Goal: Transaction & Acquisition: Purchase product/service

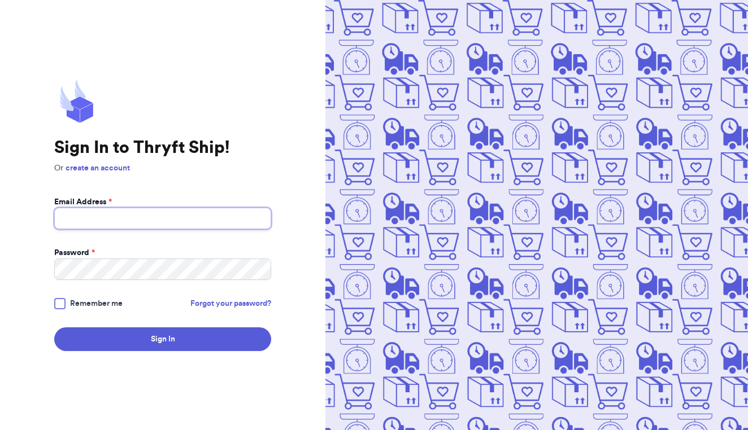
type input "[PERSON_NAME][EMAIL_ADDRESS][PERSON_NAME][DOMAIN_NAME]"
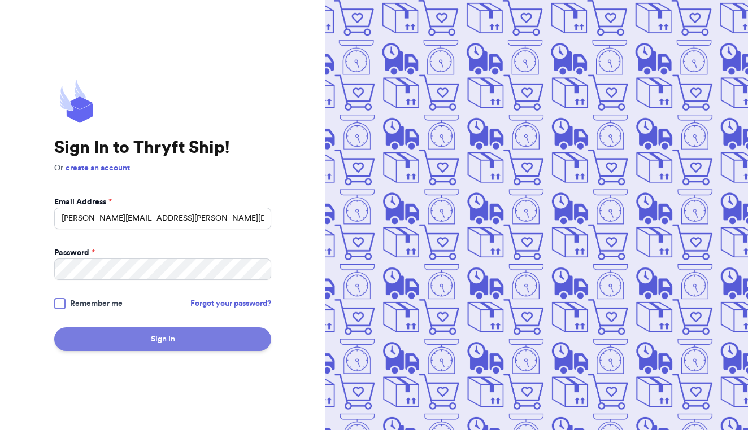
click at [202, 342] on button "Sign In" at bounding box center [162, 340] width 217 height 24
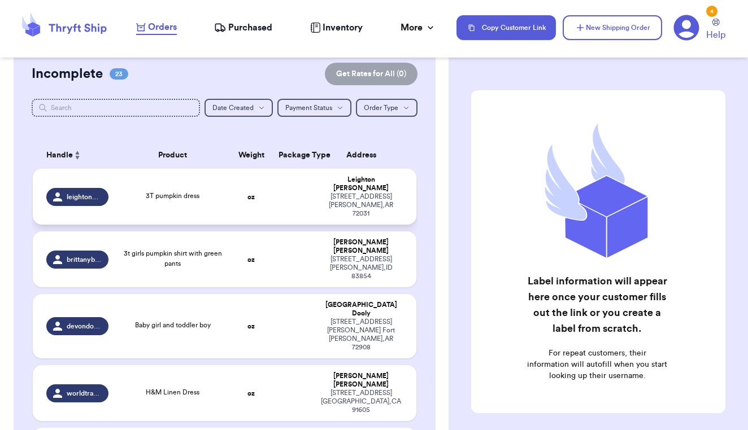
scroll to position [102, 0]
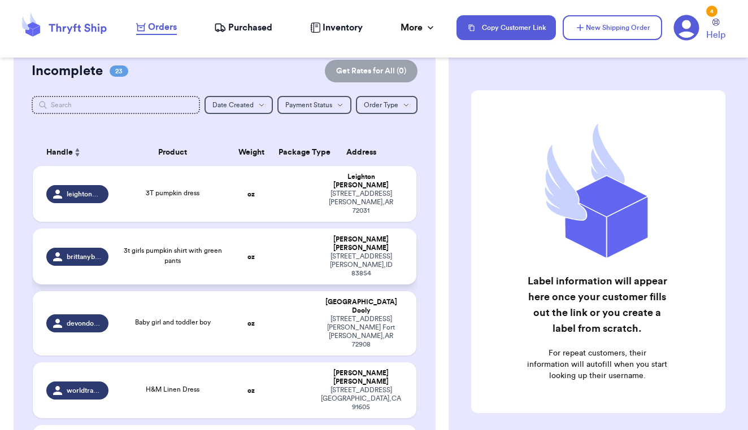
click at [277, 239] on td at bounding box center [292, 257] width 41 height 56
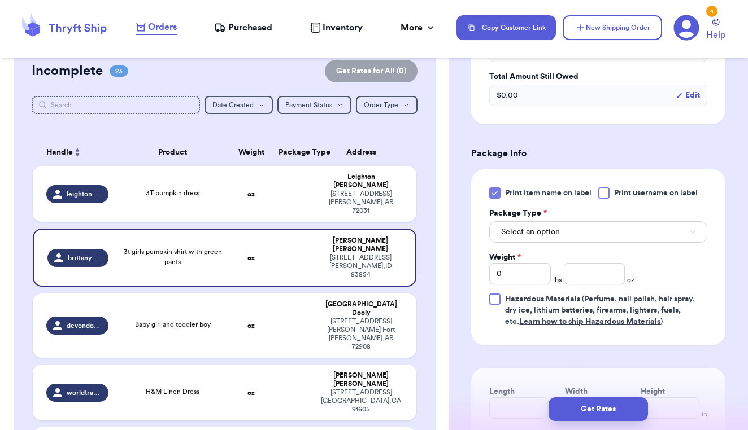
scroll to position [398, 0]
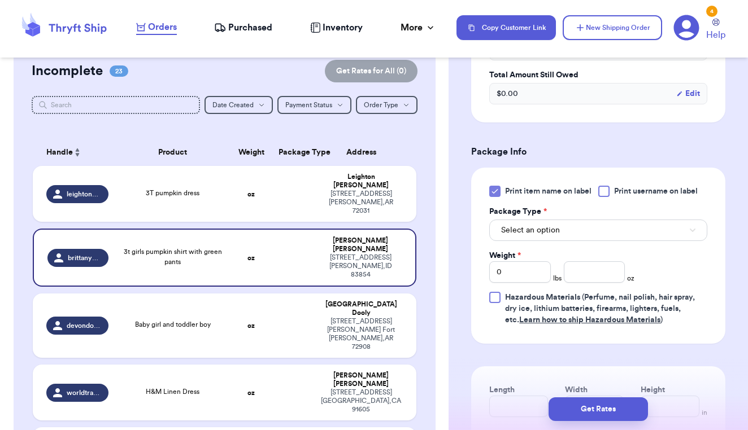
click at [622, 235] on button "Select an option" at bounding box center [598, 230] width 218 height 21
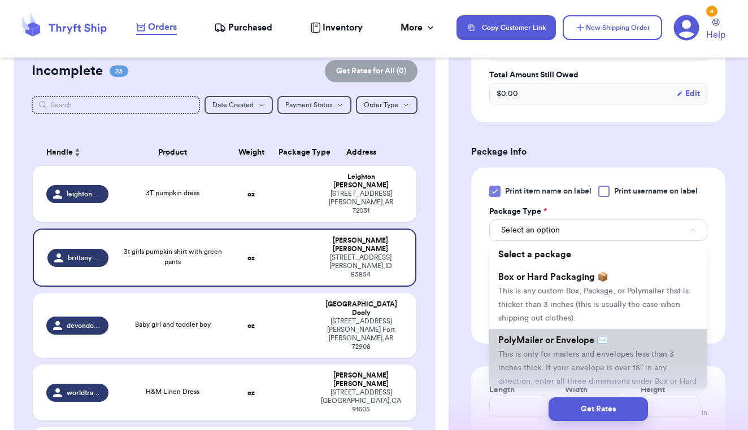
click at [596, 345] on span "PolyMailer or Envelope ✉️" at bounding box center [553, 340] width 110 height 9
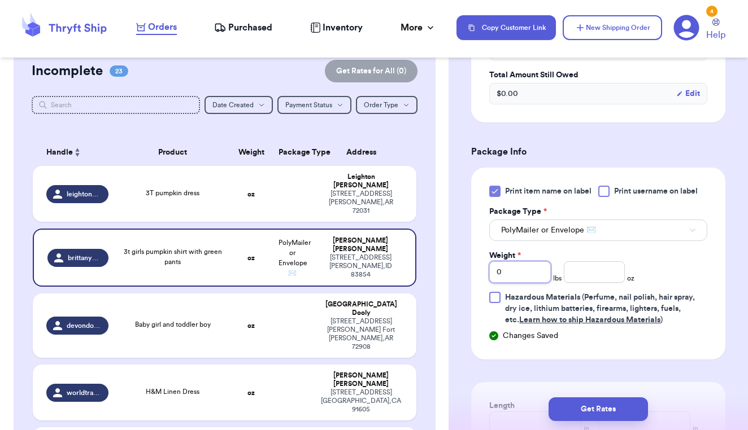
click at [526, 276] on input "0" at bounding box center [520, 271] width 62 height 21
click at [598, 278] on input "number" at bounding box center [595, 271] width 62 height 21
type input "8"
click at [673, 277] on div "Print item name on label Print username on label Package Type * PolyMailer or E…" at bounding box center [598, 256] width 218 height 140
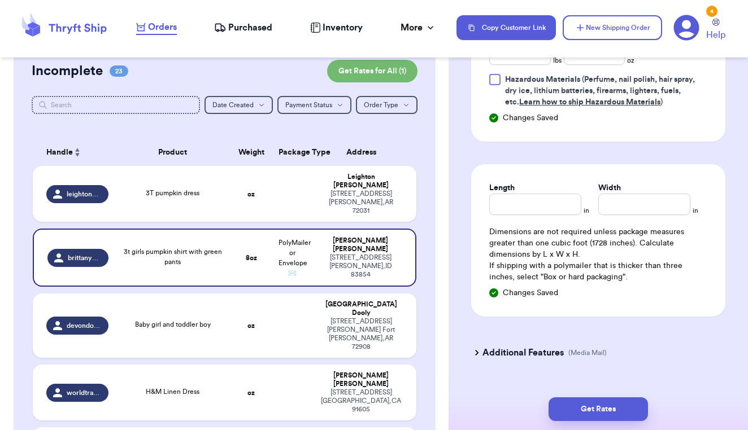
scroll to position [626, 0]
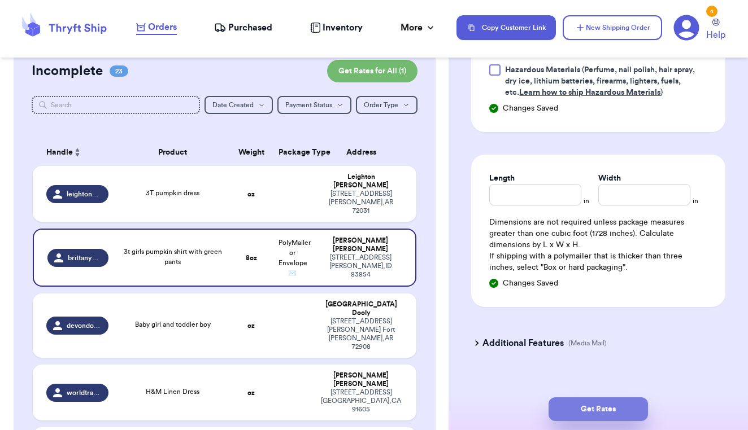
click at [608, 409] on button "Get Rates" at bounding box center [597, 410] width 99 height 24
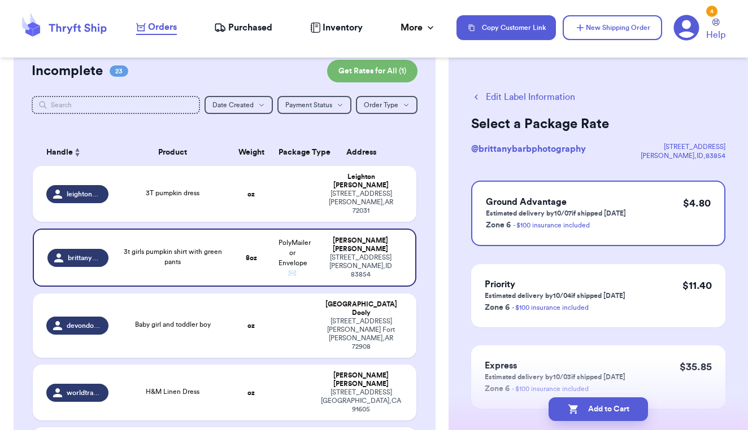
click at [608, 409] on button "Add to Cart" at bounding box center [597, 410] width 99 height 24
checkbox input "true"
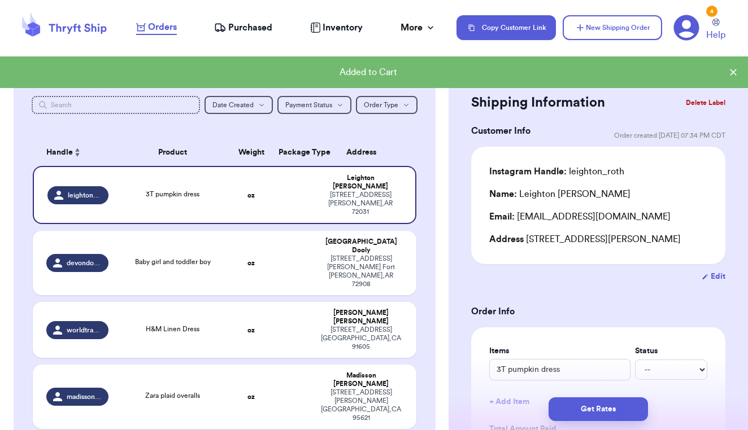
type input "floral set, fall set, pumpkin dress, 2nd fall set"
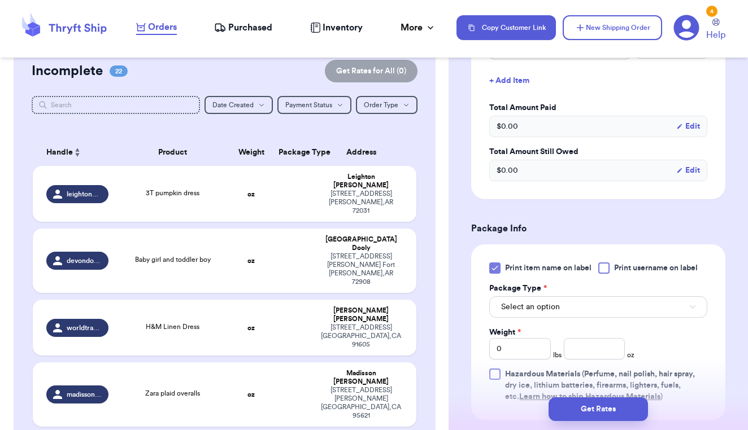
scroll to position [345, 0]
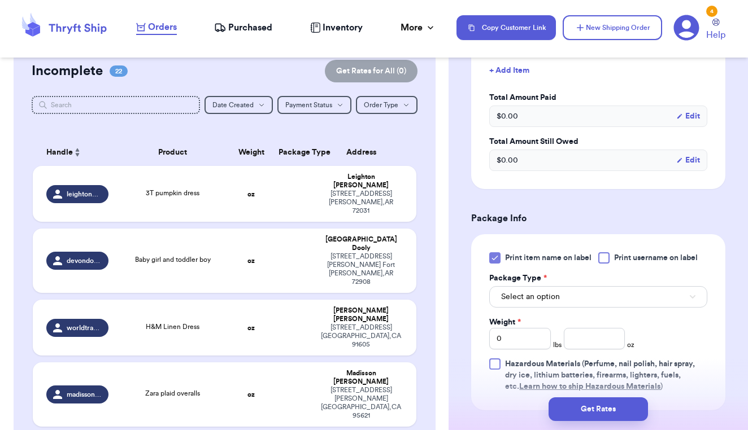
click at [621, 286] on button "Select an option" at bounding box center [598, 296] width 218 height 21
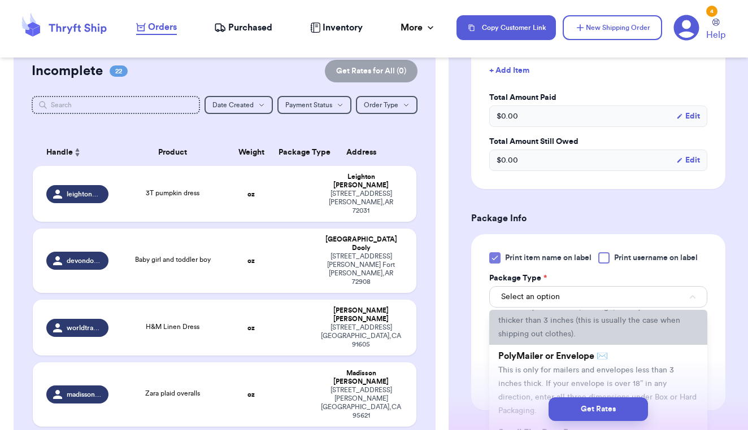
scroll to position [57, 0]
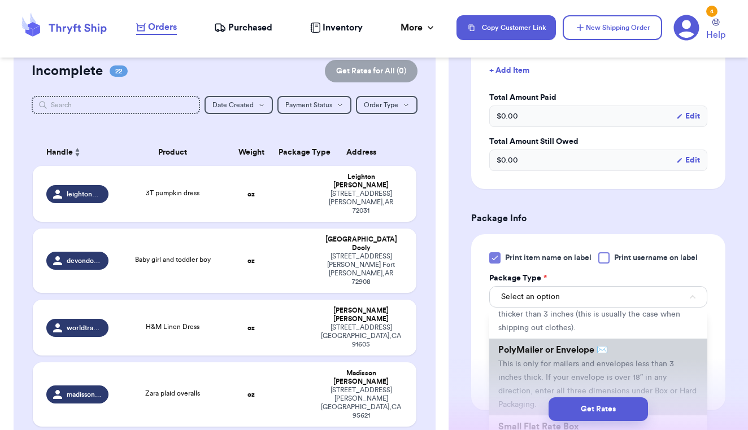
click at [606, 359] on li "PolyMailer or Envelope ✉️ This is only for mailers and envelopes less than 3 in…" at bounding box center [598, 377] width 218 height 77
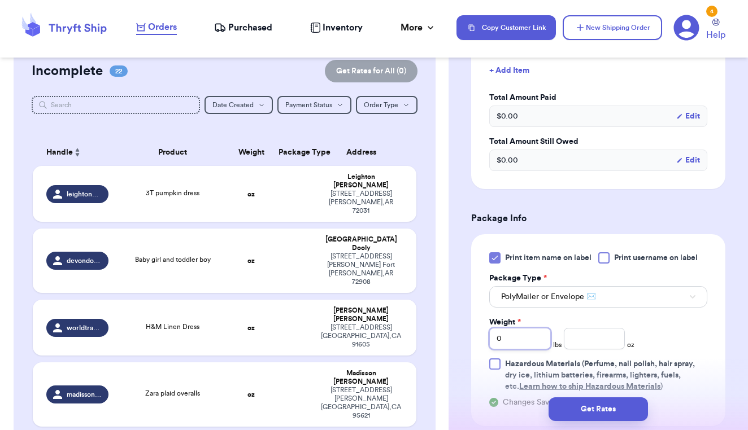
click at [508, 333] on input "0" at bounding box center [520, 338] width 62 height 21
type input "1"
click at [599, 328] on input "number" at bounding box center [595, 338] width 62 height 21
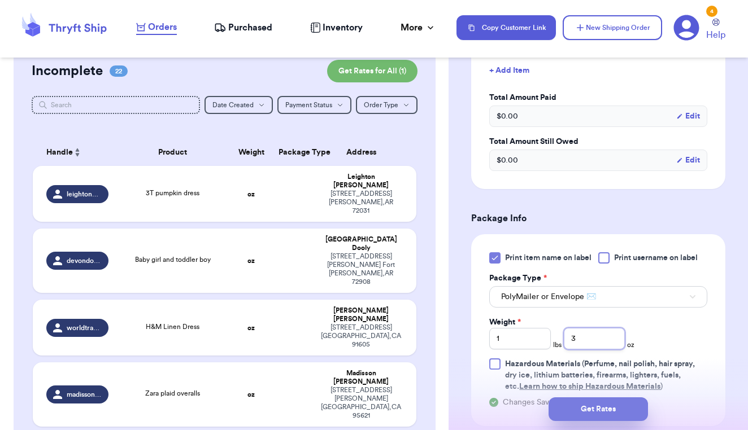
type input "3"
click at [606, 406] on button "Get Rates" at bounding box center [597, 410] width 99 height 24
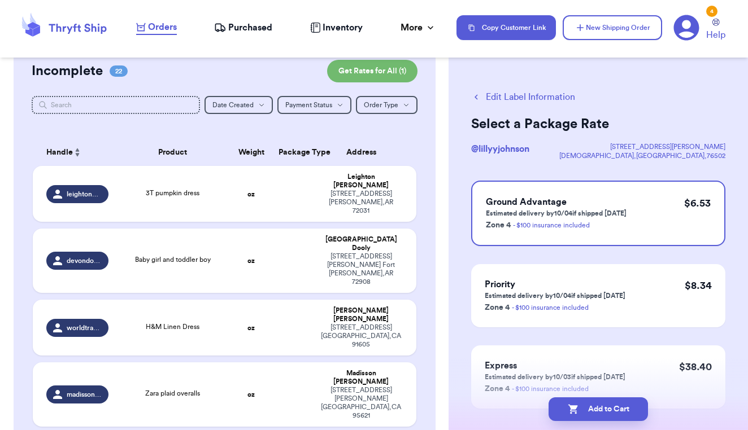
click at [606, 406] on button "Add to Cart" at bounding box center [597, 410] width 99 height 24
checkbox input "true"
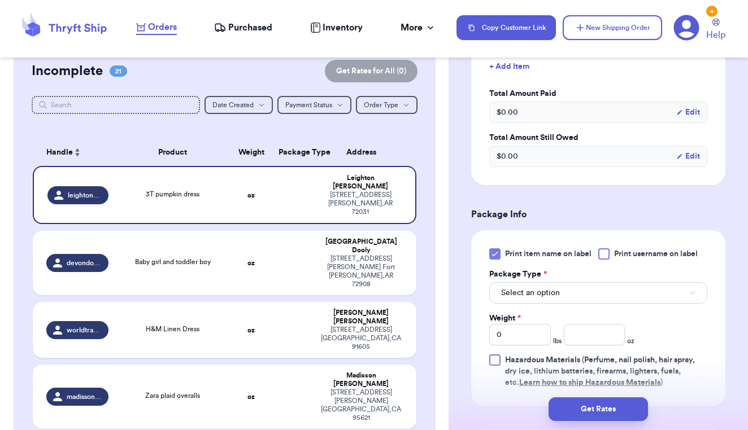
click at [646, 298] on button "Select an option" at bounding box center [598, 292] width 218 height 21
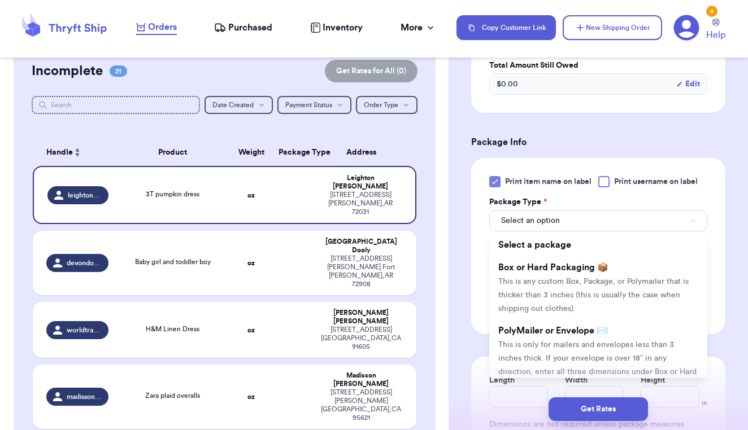
scroll to position [425, 0]
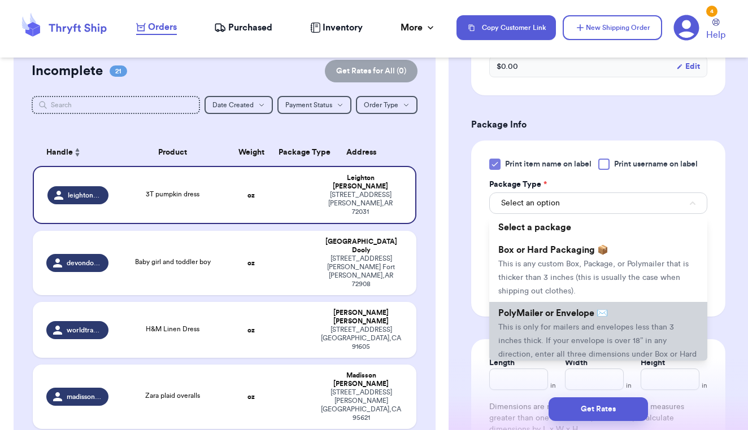
click at [643, 347] on span "This is only for mailers and envelopes less than 3 inches thick. If your envelo…" at bounding box center [597, 348] width 198 height 49
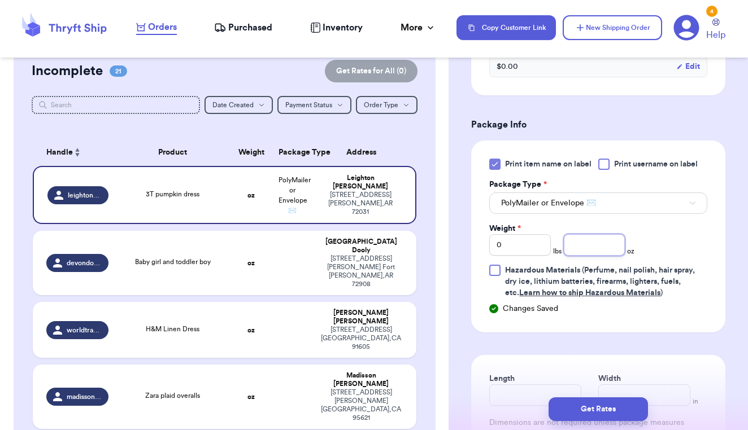
click at [590, 246] on input "number" at bounding box center [595, 244] width 62 height 21
type input "8"
click at [611, 404] on button "Get Rates" at bounding box center [597, 410] width 99 height 24
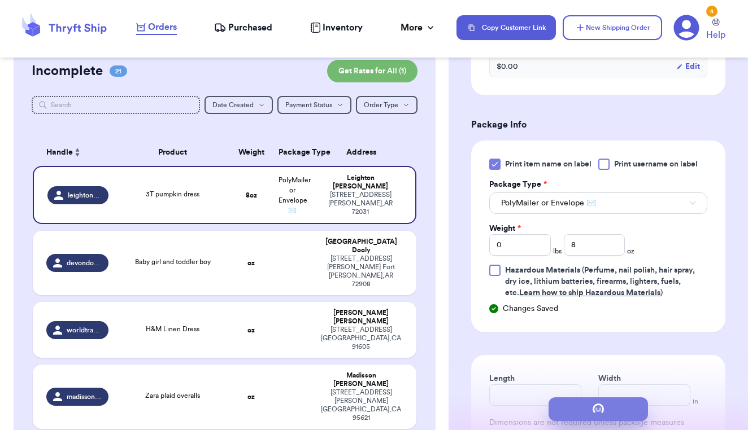
scroll to position [0, 0]
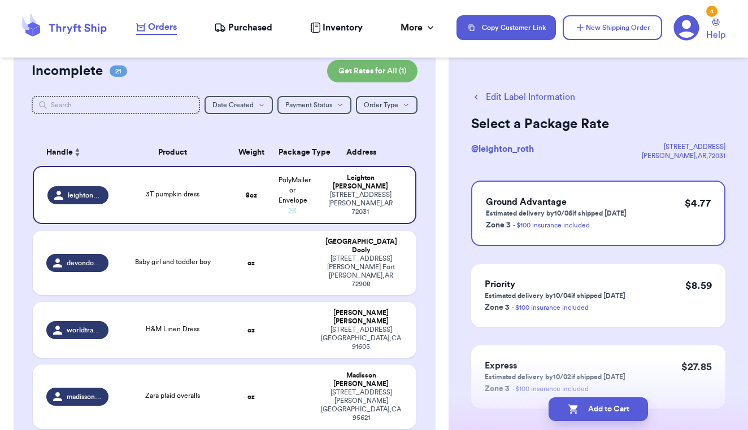
click at [611, 404] on button "Add to Cart" at bounding box center [597, 410] width 99 height 24
checkbox input "true"
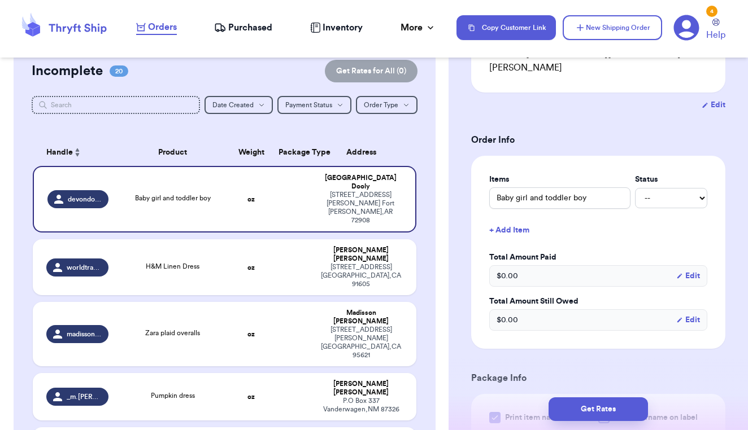
scroll to position [339, 0]
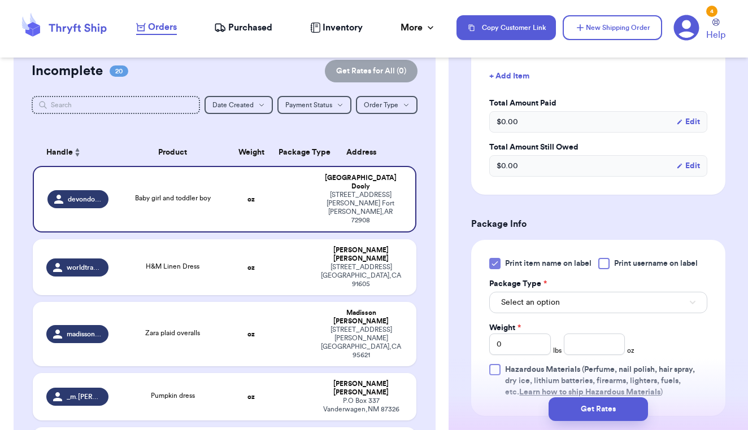
click at [555, 297] on span "Select an option" at bounding box center [530, 302] width 59 height 11
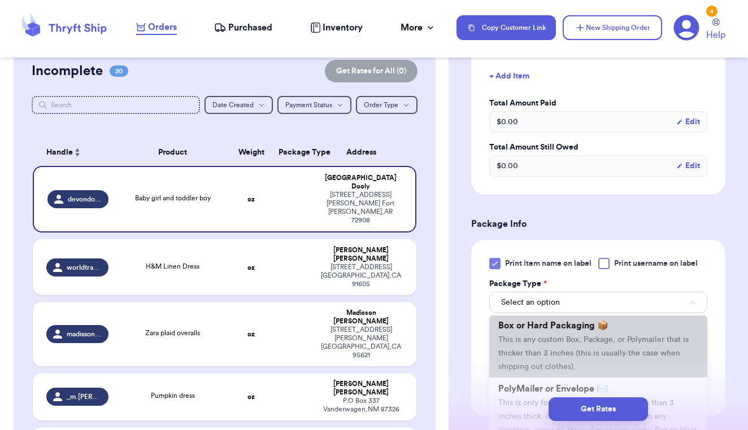
scroll to position [30, 0]
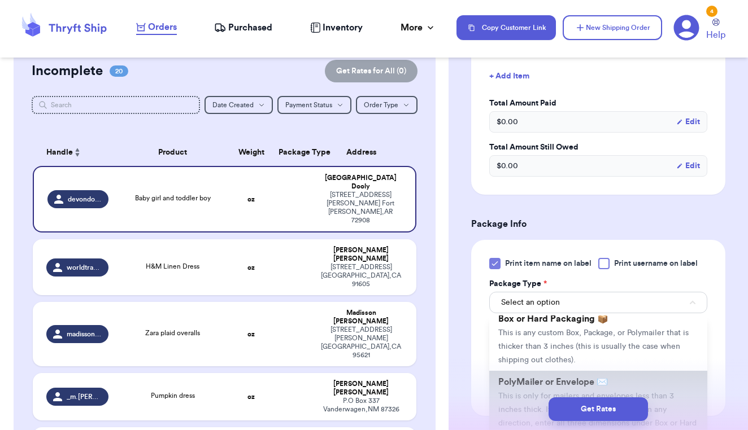
click at [543, 378] on span "PolyMailer or Envelope ✉️" at bounding box center [553, 382] width 110 height 9
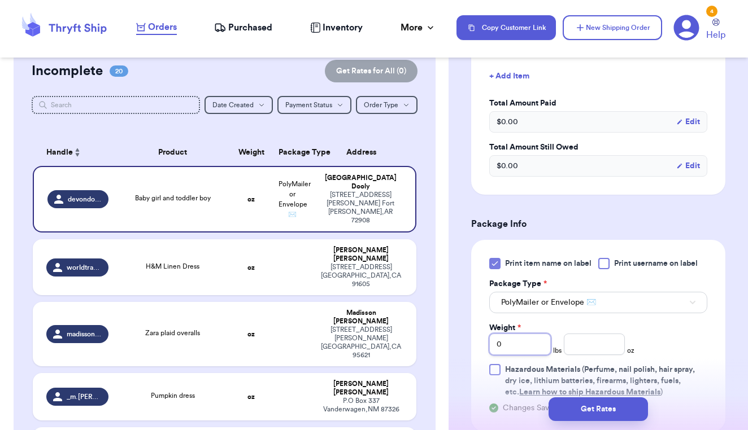
click at [524, 334] on input "0" at bounding box center [520, 344] width 62 height 21
type input "1"
click at [591, 340] on input "number" at bounding box center [595, 344] width 62 height 21
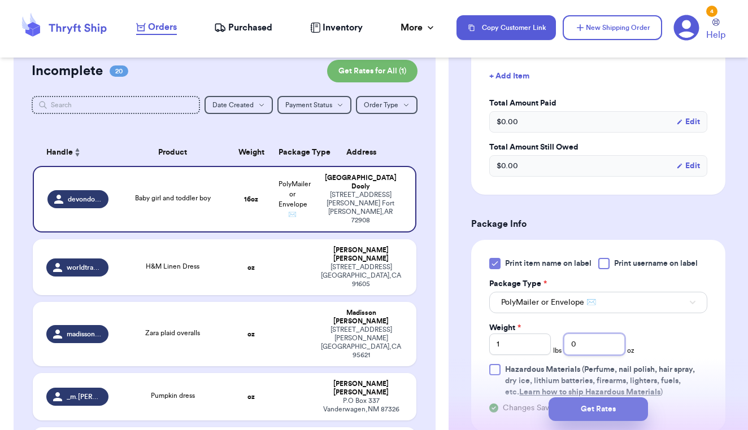
type input "0"
click at [601, 409] on button "Get Rates" at bounding box center [597, 410] width 99 height 24
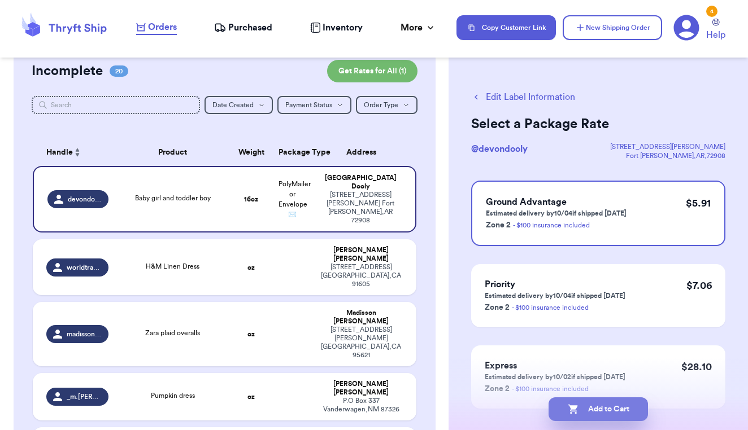
click at [604, 409] on button "Add to Cart" at bounding box center [597, 410] width 99 height 24
checkbox input "true"
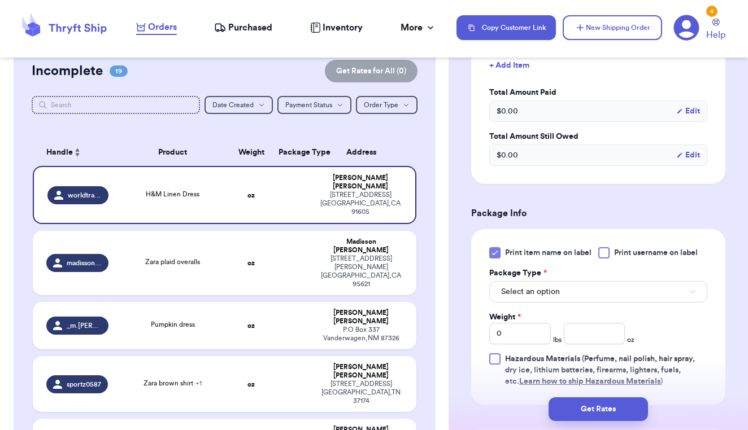
scroll to position [386, 0]
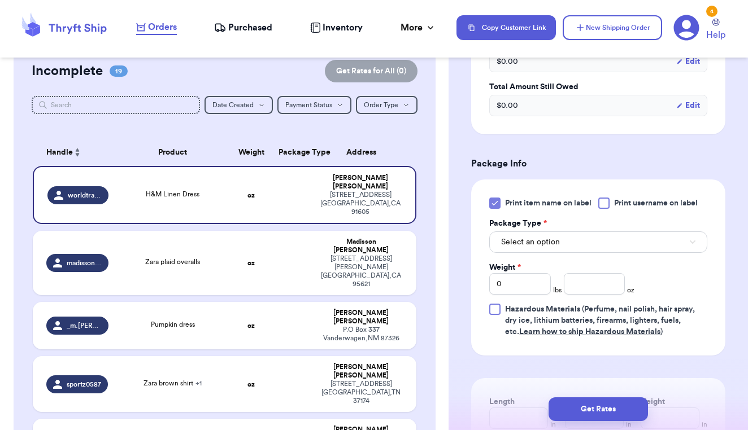
click at [606, 253] on button "Select an option" at bounding box center [598, 242] width 218 height 21
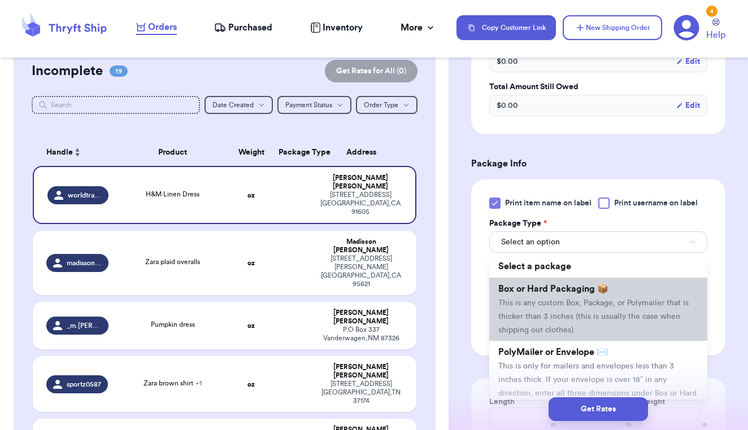
scroll to position [19, 0]
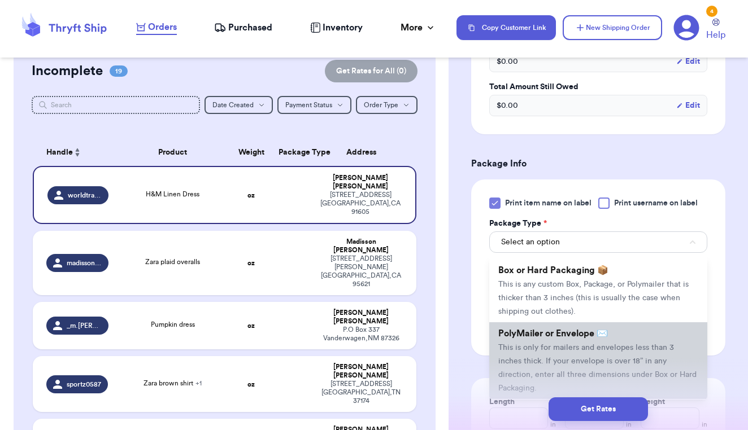
click at [596, 338] on span "PolyMailer or Envelope ✉️" at bounding box center [553, 333] width 110 height 9
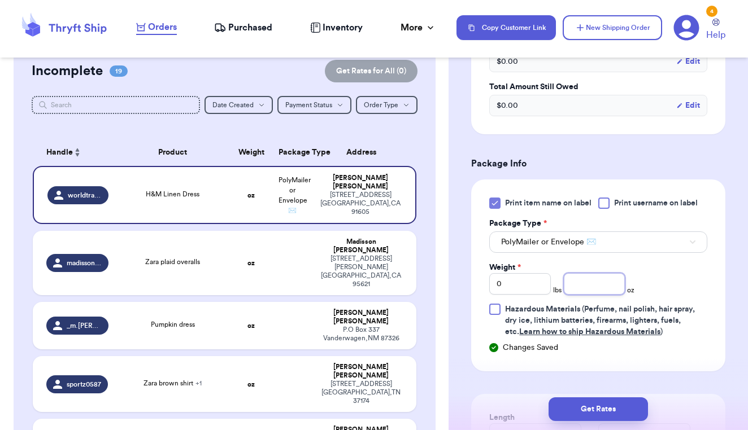
click at [585, 295] on input "number" at bounding box center [595, 283] width 62 height 21
type input "5"
click at [681, 286] on div "Print item name on label Print username on label Package Type * PolyMailer or E…" at bounding box center [598, 268] width 218 height 140
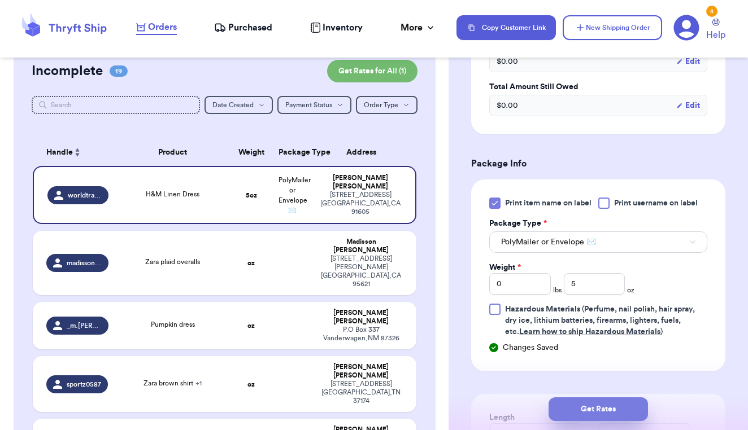
click at [614, 411] on button "Get Rates" at bounding box center [597, 410] width 99 height 24
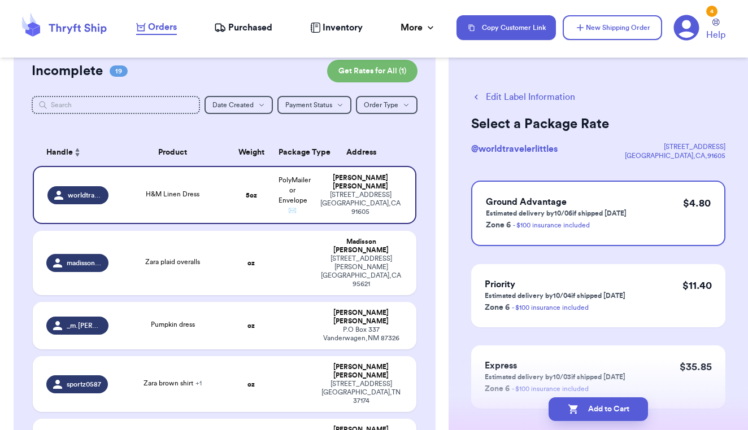
click at [614, 411] on button "Add to Cart" at bounding box center [597, 410] width 99 height 24
checkbox input "true"
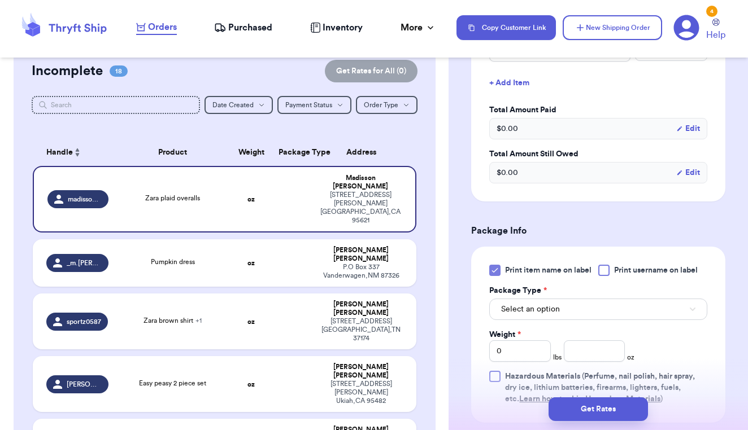
scroll to position [338, 0]
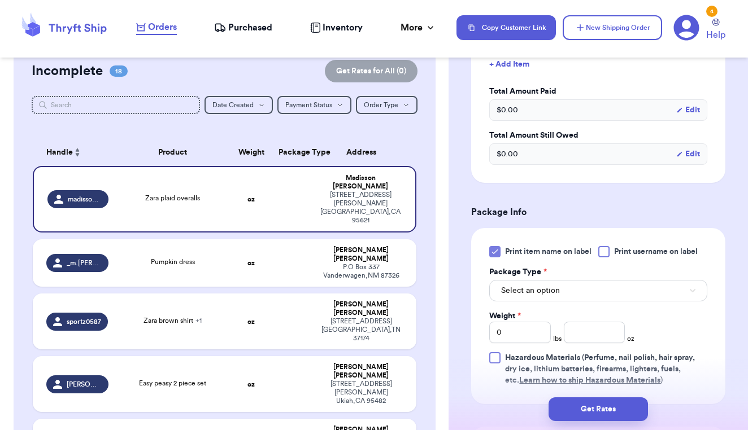
click at [634, 302] on button "Select an option" at bounding box center [598, 290] width 218 height 21
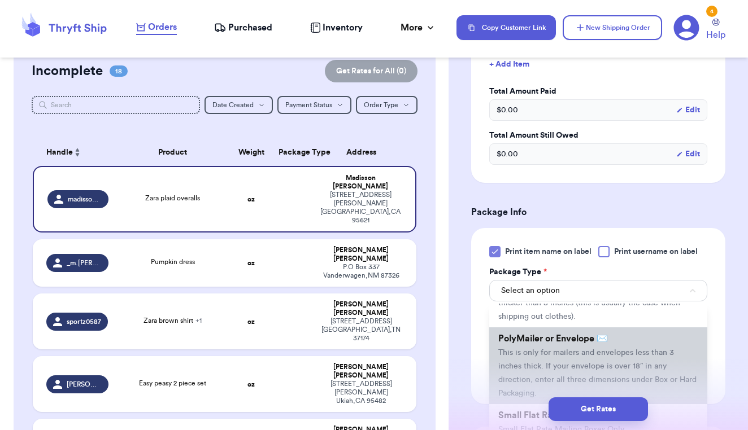
scroll to position [64, 0]
click at [633, 380] on span "This is only for mailers and envelopes less than 3 inches thick. If your envelo…" at bounding box center [597, 371] width 198 height 49
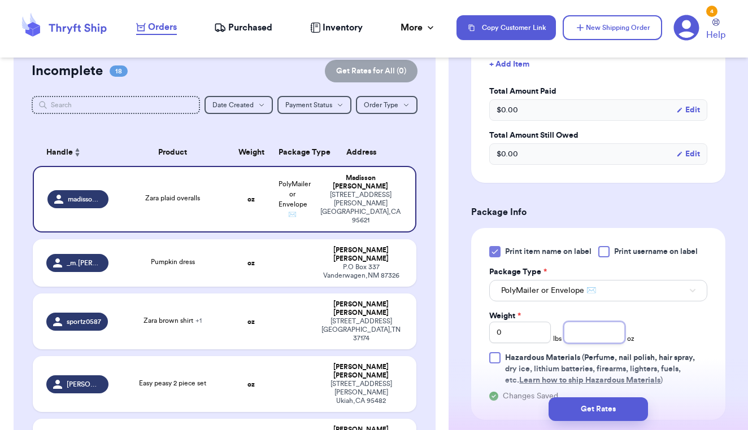
click at [604, 343] on input "number" at bounding box center [595, 332] width 62 height 21
type input "4"
click at [607, 404] on button "Get Rates" at bounding box center [597, 410] width 99 height 24
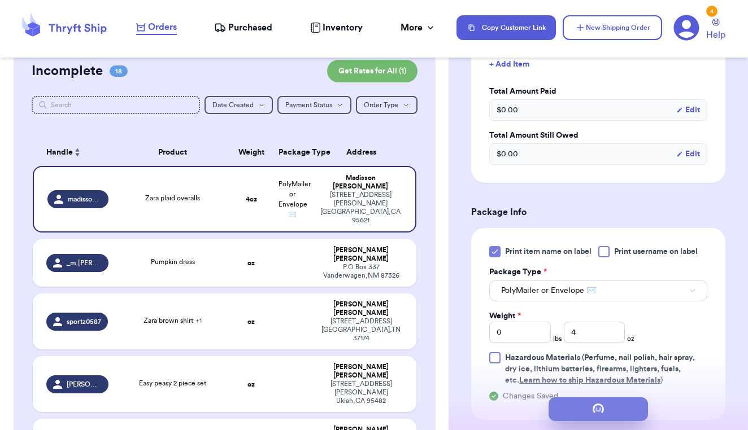
scroll to position [0, 0]
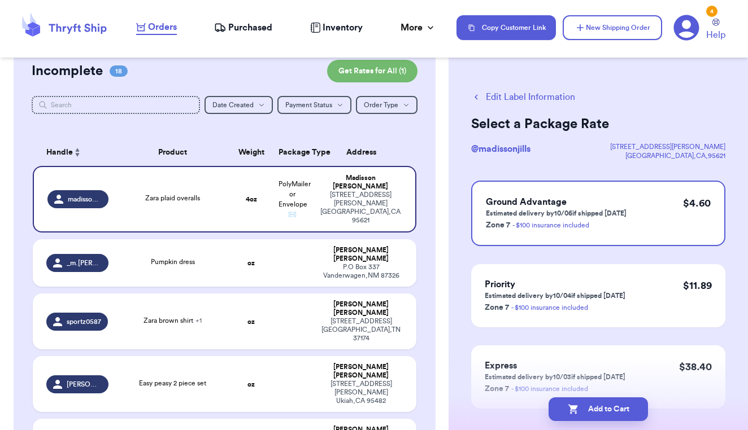
click at [607, 404] on button "Add to Cart" at bounding box center [597, 410] width 99 height 24
checkbox input "true"
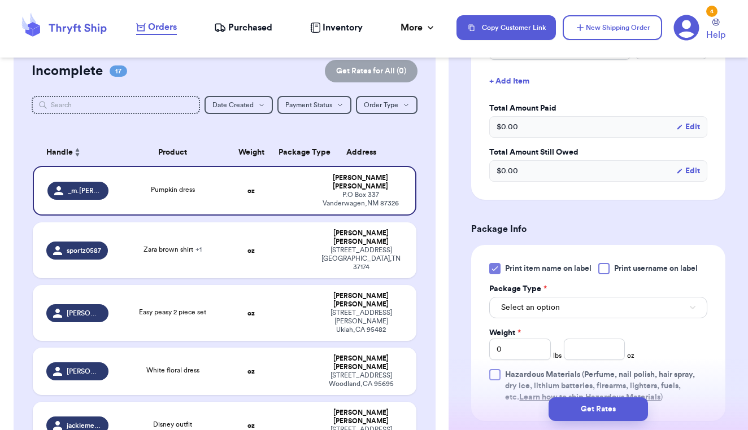
scroll to position [376, 0]
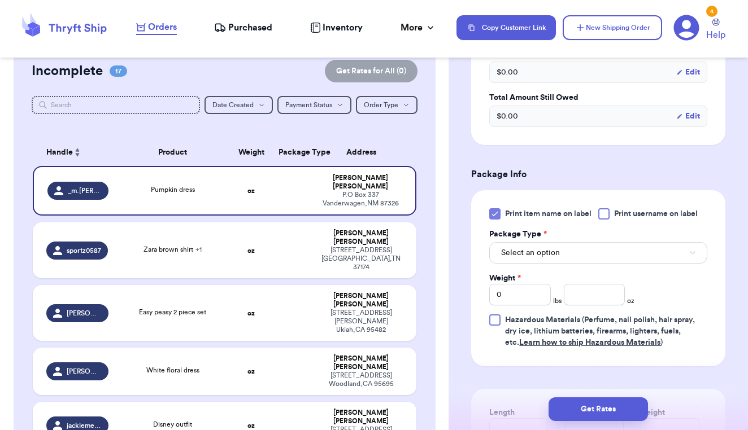
click at [599, 263] on button "Select an option" at bounding box center [598, 252] width 218 height 21
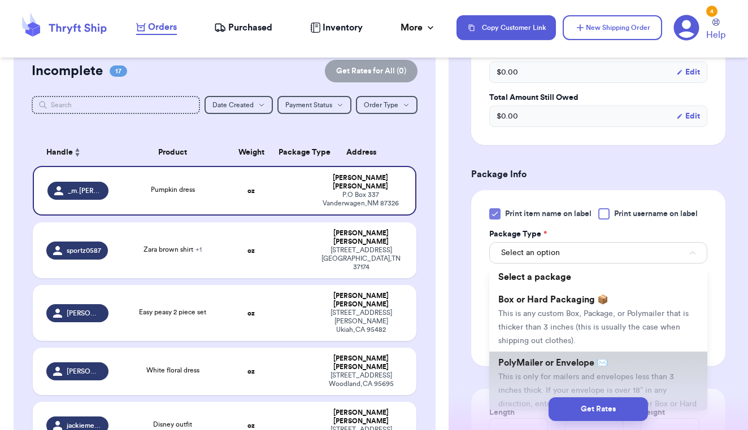
click at [588, 368] on span "PolyMailer or Envelope ✉️" at bounding box center [553, 363] width 110 height 9
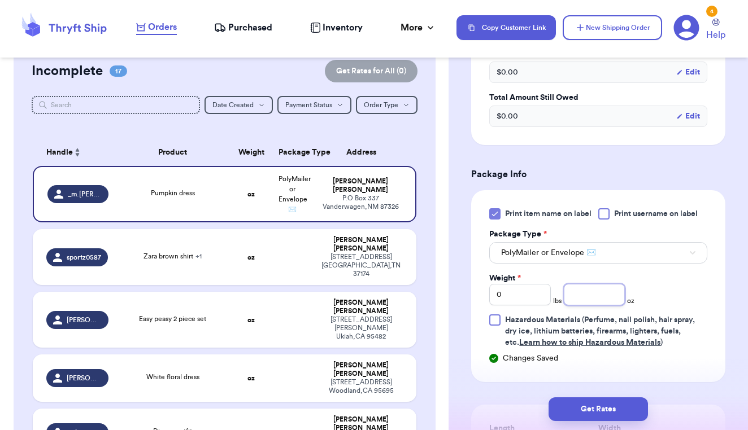
click at [586, 300] on input "number" at bounding box center [595, 294] width 62 height 21
type input "5"
click at [707, 280] on div "Print item name on label Print username on label Package Type * PolyMailer or E…" at bounding box center [598, 286] width 254 height 192
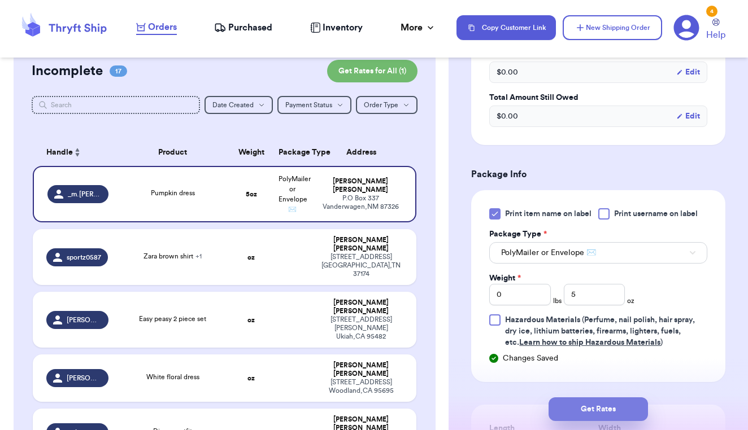
click at [613, 407] on button "Get Rates" at bounding box center [597, 410] width 99 height 24
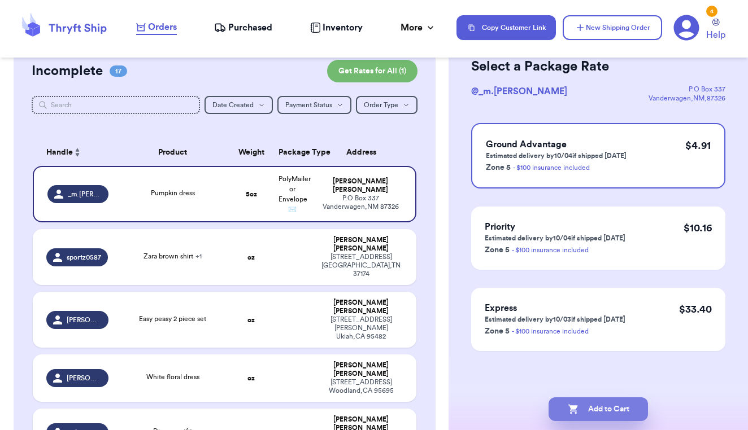
scroll to position [0, 0]
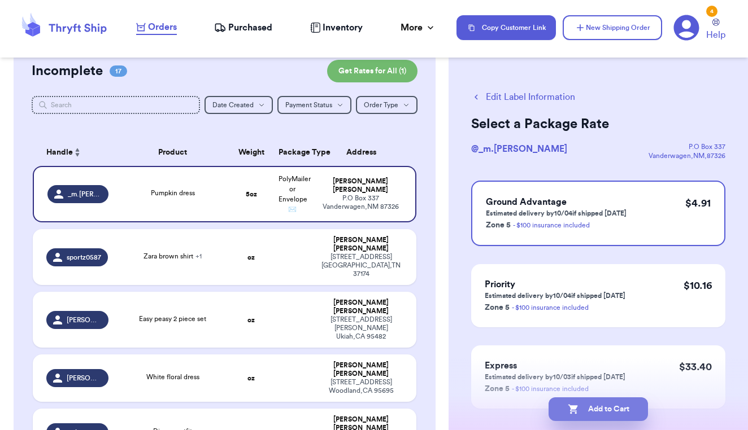
click at [613, 407] on button "Add to Cart" at bounding box center [597, 410] width 99 height 24
checkbox input "true"
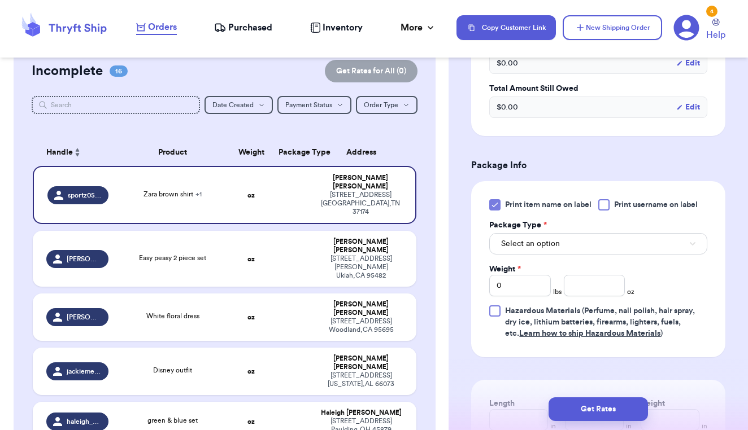
scroll to position [439, 0]
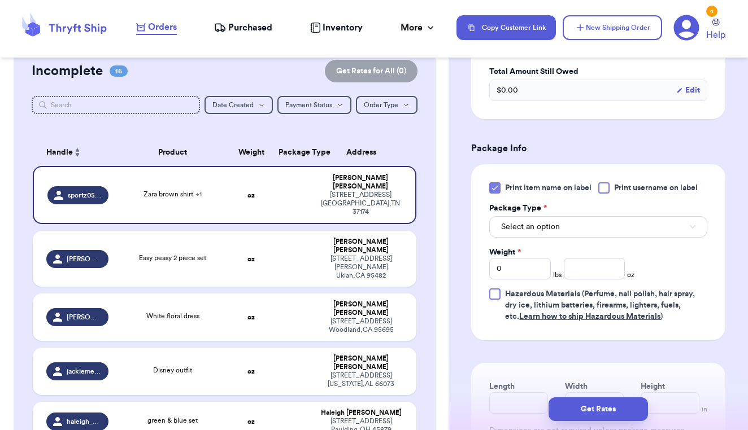
click at [574, 226] on button "Select an option" at bounding box center [598, 226] width 218 height 21
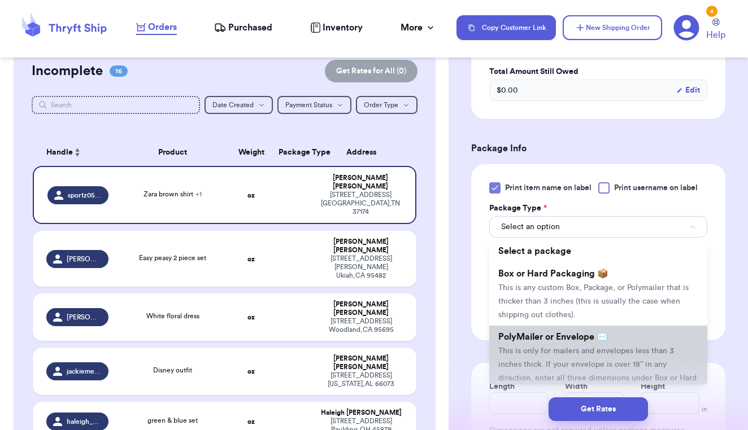
click at [566, 348] on li "PolyMailer or Envelope ✉️ This is only for mailers and envelopes less than 3 in…" at bounding box center [598, 364] width 218 height 77
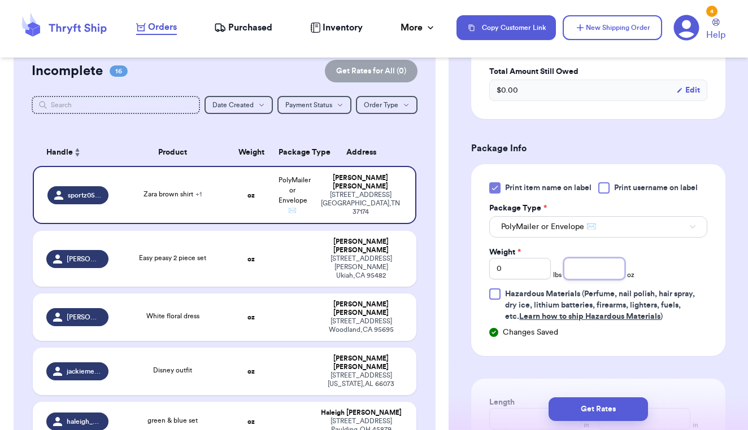
click at [585, 277] on input "number" at bounding box center [595, 268] width 62 height 21
type input "9"
click at [663, 273] on div "Print item name on label Print username on label Package Type * PolyMailer or E…" at bounding box center [598, 252] width 218 height 140
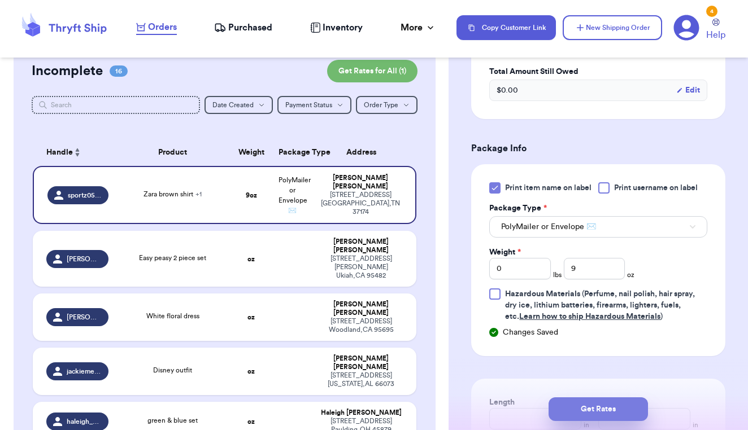
click at [604, 405] on button "Get Rates" at bounding box center [597, 410] width 99 height 24
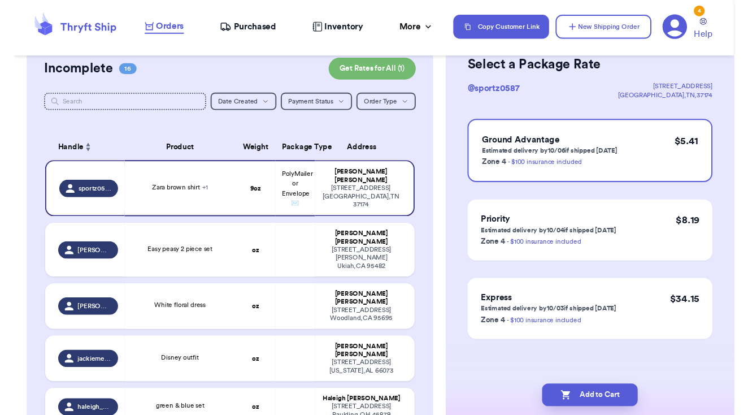
scroll to position [0, 0]
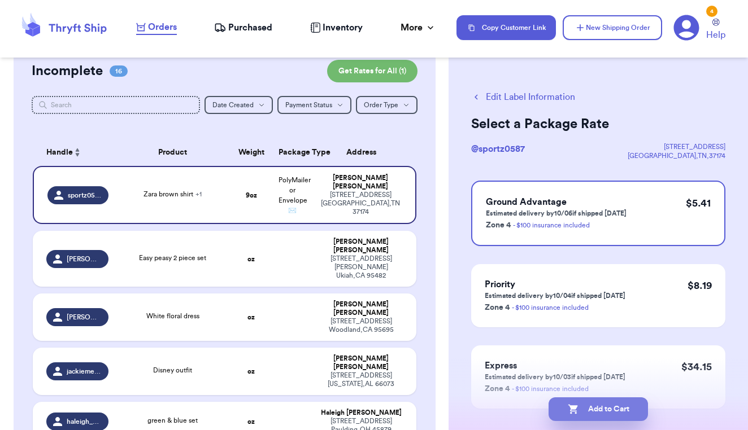
click at [609, 407] on button "Add to Cart" at bounding box center [597, 410] width 99 height 24
checkbox input "true"
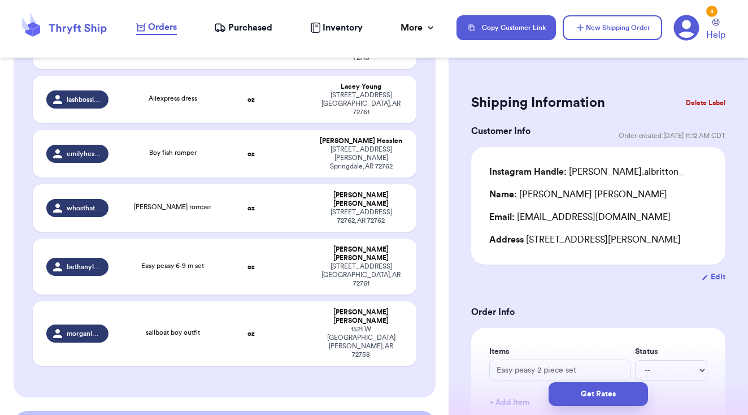
scroll to position [880, 0]
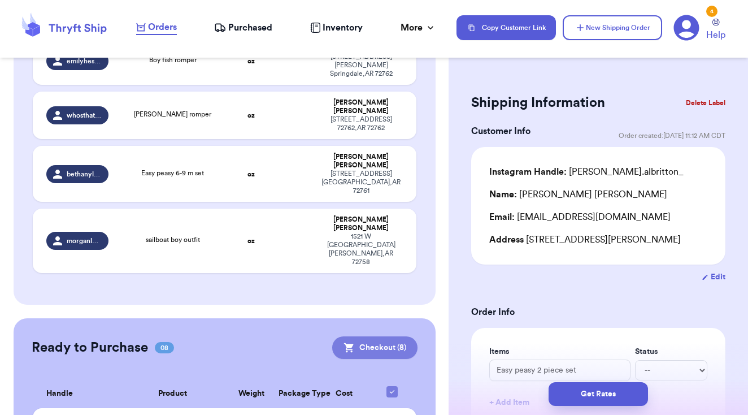
click at [367, 336] on button "Checkout ( 8 )" at bounding box center [374, 347] width 85 height 23
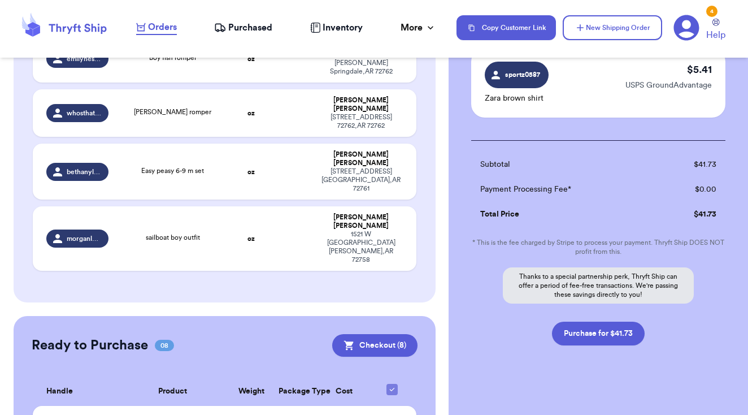
scroll to position [662, 0]
click at [609, 330] on button "Purchase for $41.73" at bounding box center [598, 334] width 93 height 24
checkbox input "false"
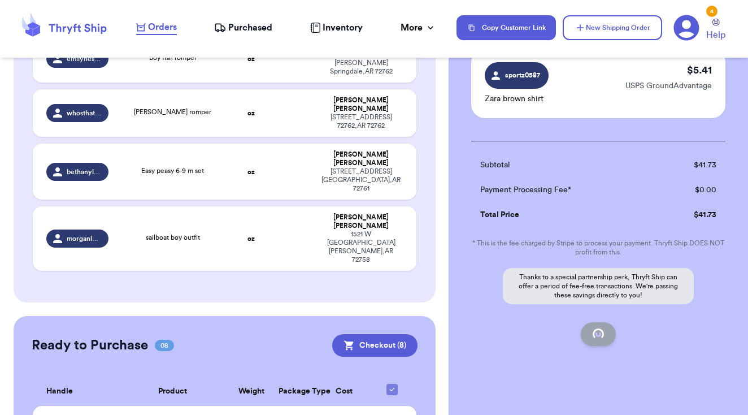
checkbox input "false"
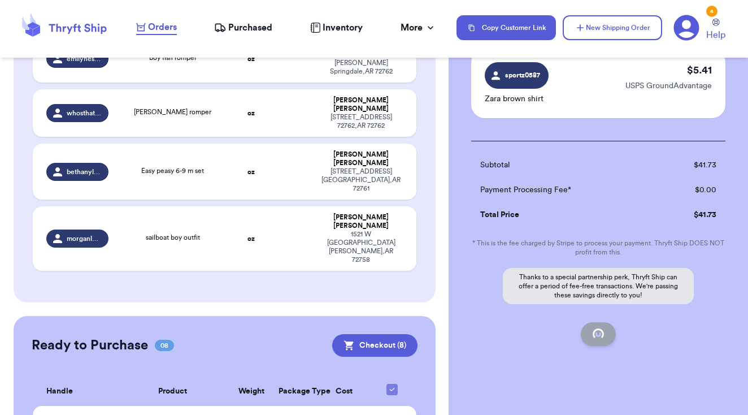
checkbox input "false"
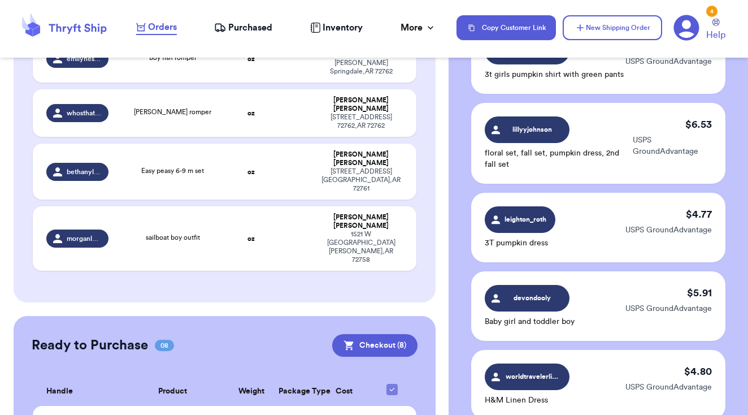
checkbox input "true"
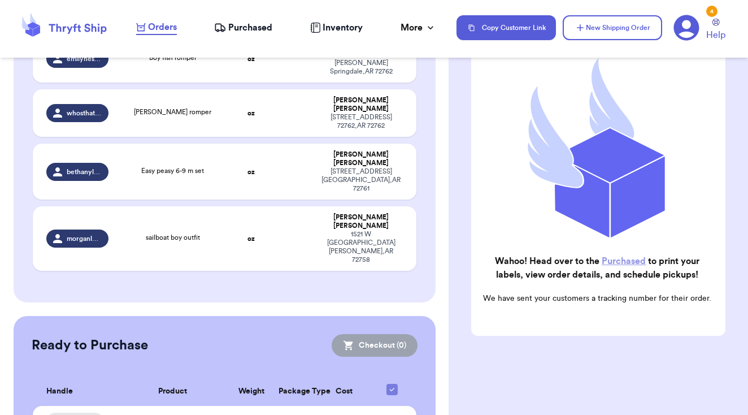
scroll to position [744, 0]
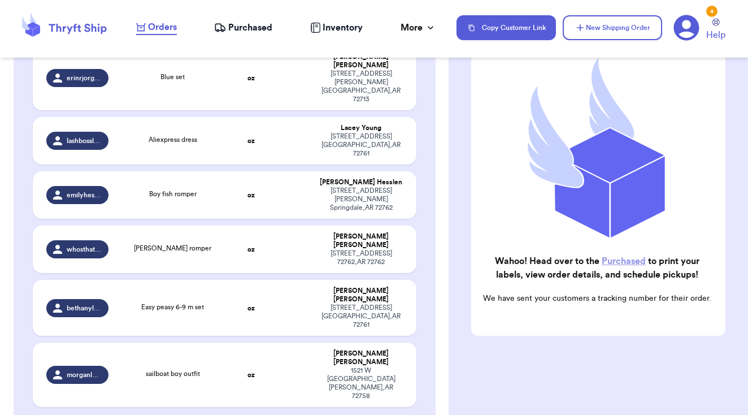
click at [619, 264] on link "Purchased" at bounding box center [623, 260] width 44 height 9
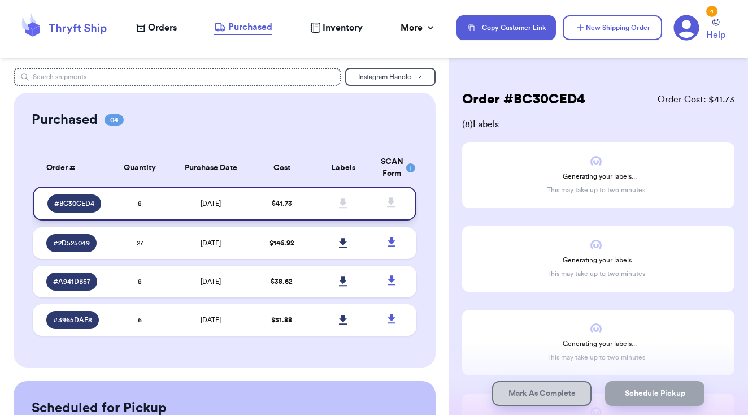
click at [344, 208] on icon at bounding box center [343, 203] width 8 height 10
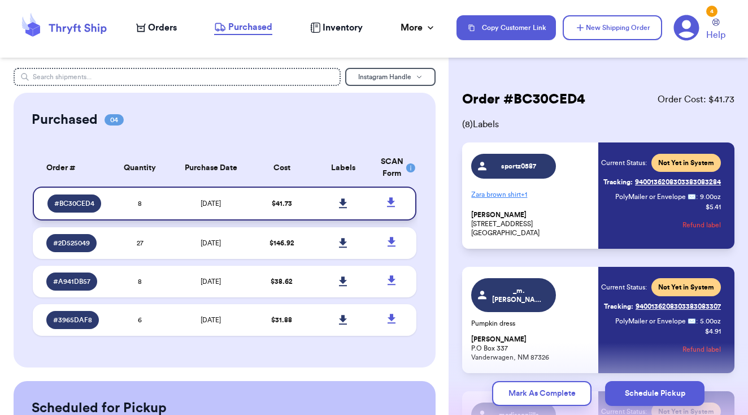
click at [343, 208] on icon at bounding box center [343, 203] width 8 height 10
